Goal: Task Accomplishment & Management: Use online tool/utility

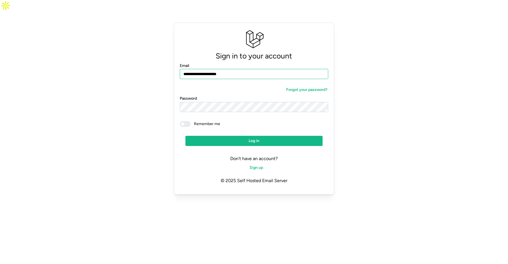
type input "**********"
click at [230, 136] on span "Log in" at bounding box center [254, 141] width 126 height 10
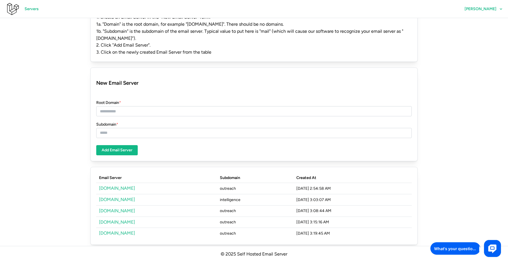
click at [113, 185] on link "[DOMAIN_NAME]" at bounding box center [117, 187] width 36 height 5
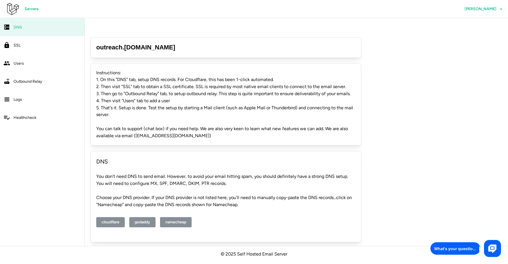
click at [21, 102] on div "Logs" at bounding box center [47, 99] width 67 height 7
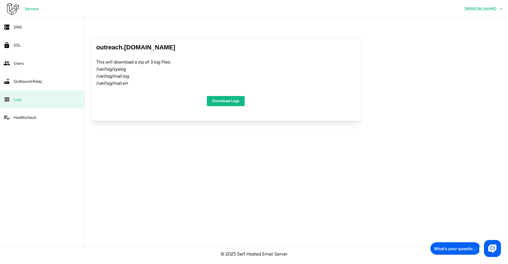
click at [234, 96] on span "Download Logs" at bounding box center [225, 101] width 27 height 10
click at [24, 120] on div "Healthcheck" at bounding box center [47, 117] width 67 height 7
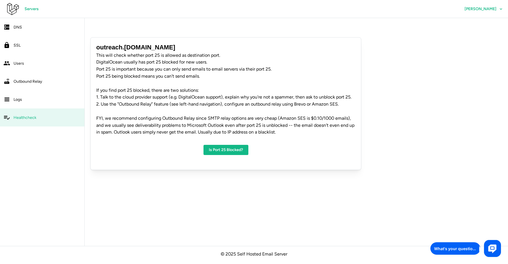
click at [216, 145] on span "Is Port 25 Blocked?" at bounding box center [226, 150] width 34 height 10
click at [19, 105] on link "Logs" at bounding box center [42, 99] width 84 height 18
